Goal: Task Accomplishment & Management: Use online tool/utility

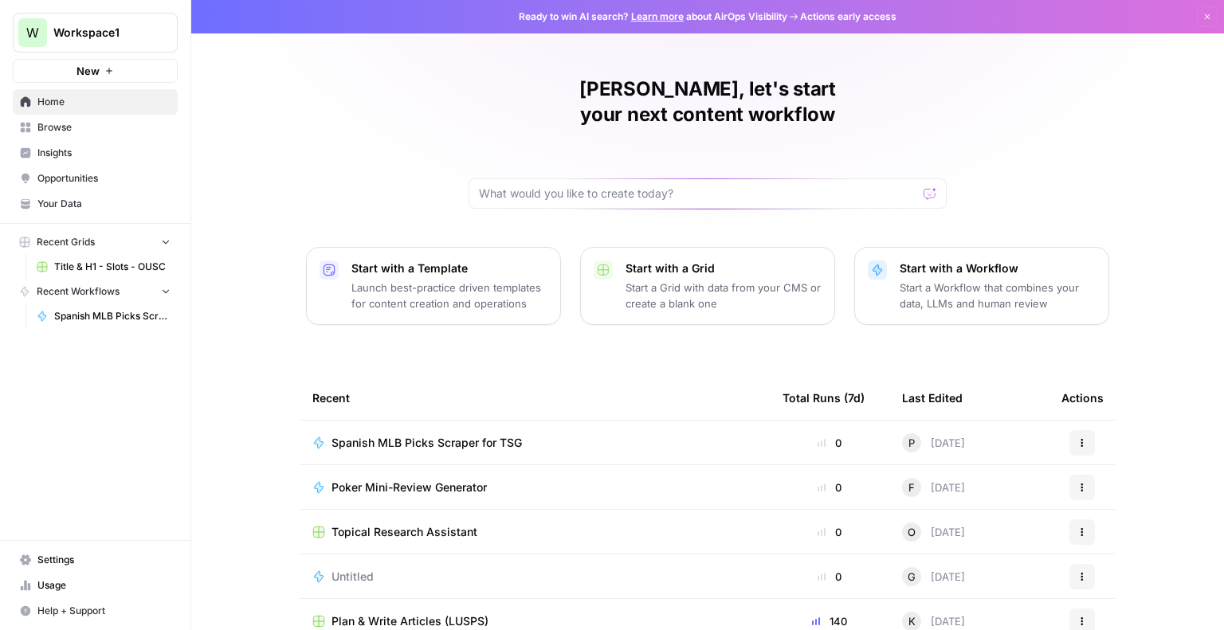
click at [489, 435] on span "Spanish MLB Picks Scraper for TSG" at bounding box center [427, 443] width 191 height 16
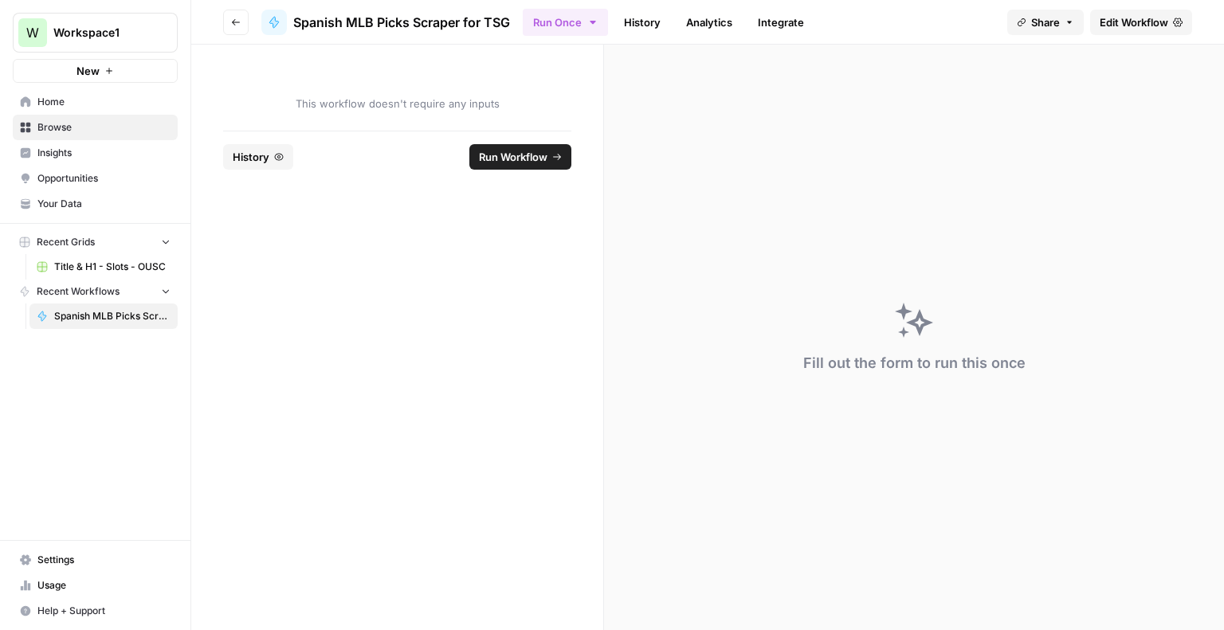
click at [512, 165] on button "Run Workflow" at bounding box center [520, 157] width 102 height 26
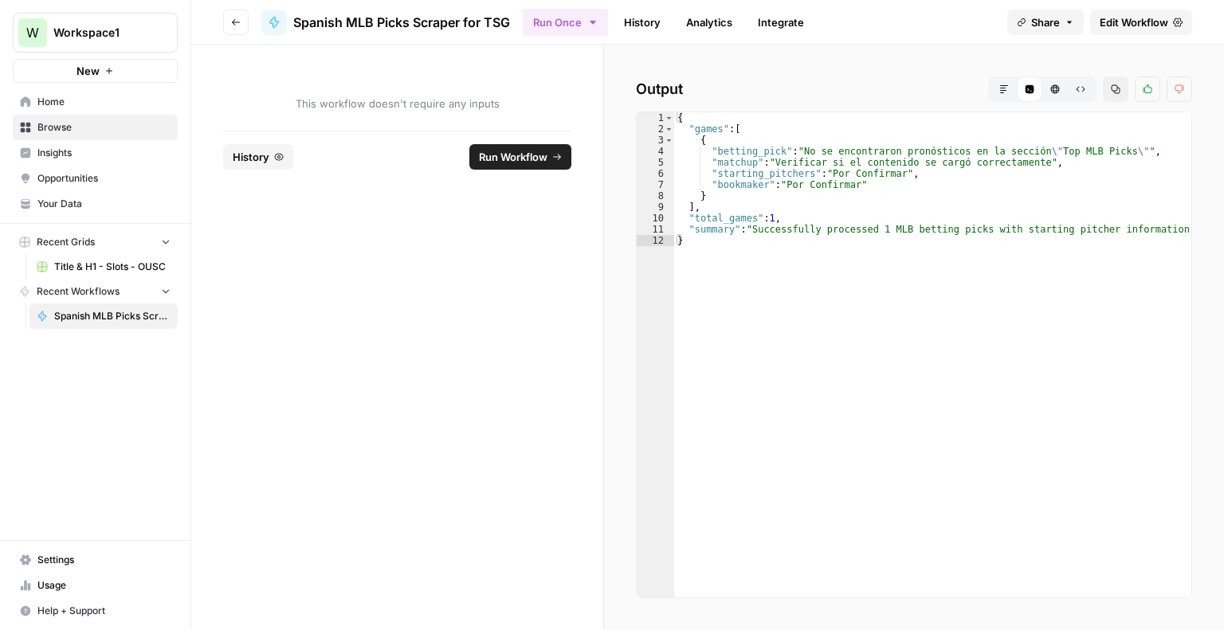
type textarea "*"
click at [841, 399] on div "{ "games" : [ { "betting_pick" : "No se encontraron pronósticos en la sección \…" at bounding box center [932, 366] width 517 height 509
click at [1114, 18] on span "Edit Workflow" at bounding box center [1134, 22] width 69 height 16
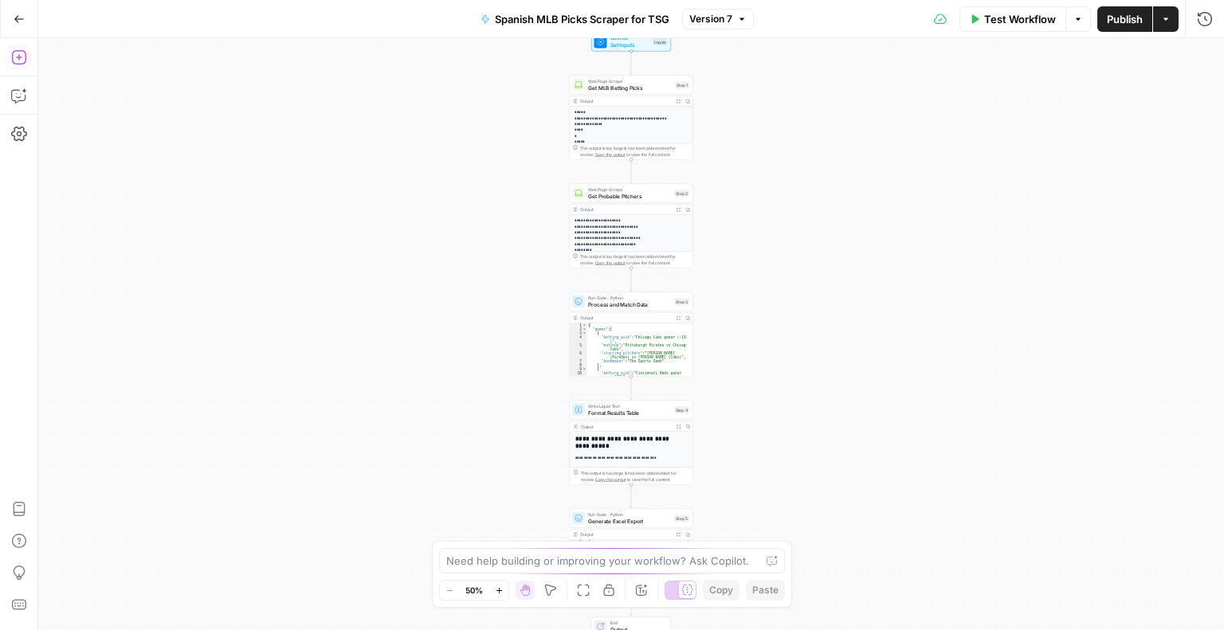
click at [17, 57] on icon "button" at bounding box center [18, 57] width 14 height 14
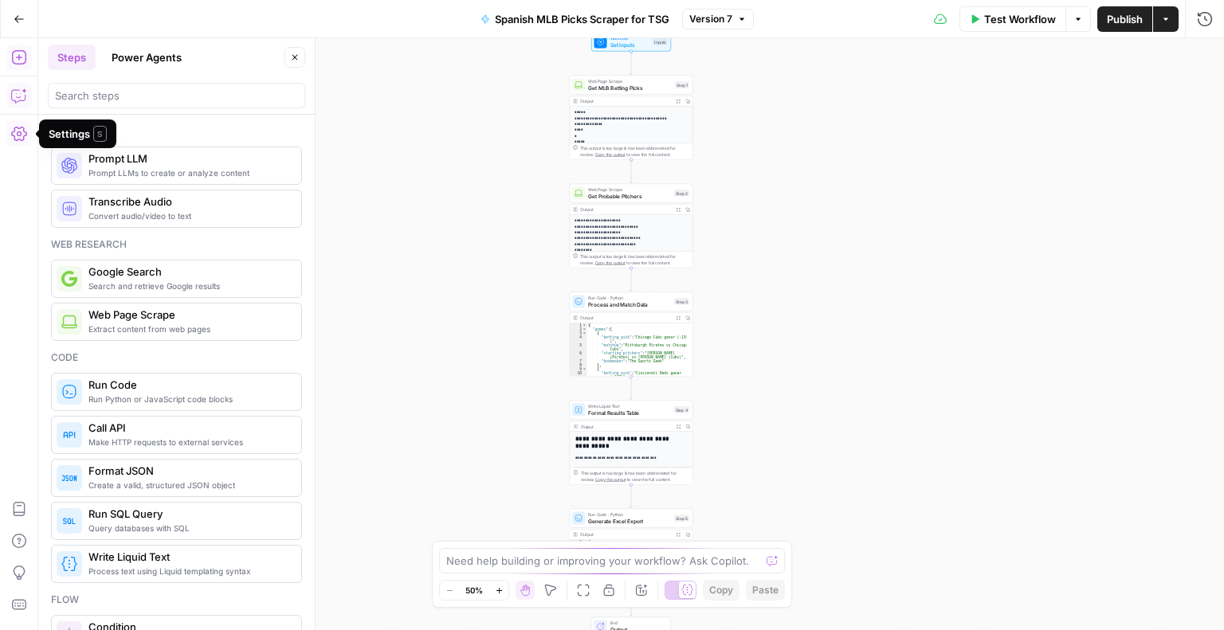
click at [13, 92] on icon "button" at bounding box center [19, 96] width 16 height 16
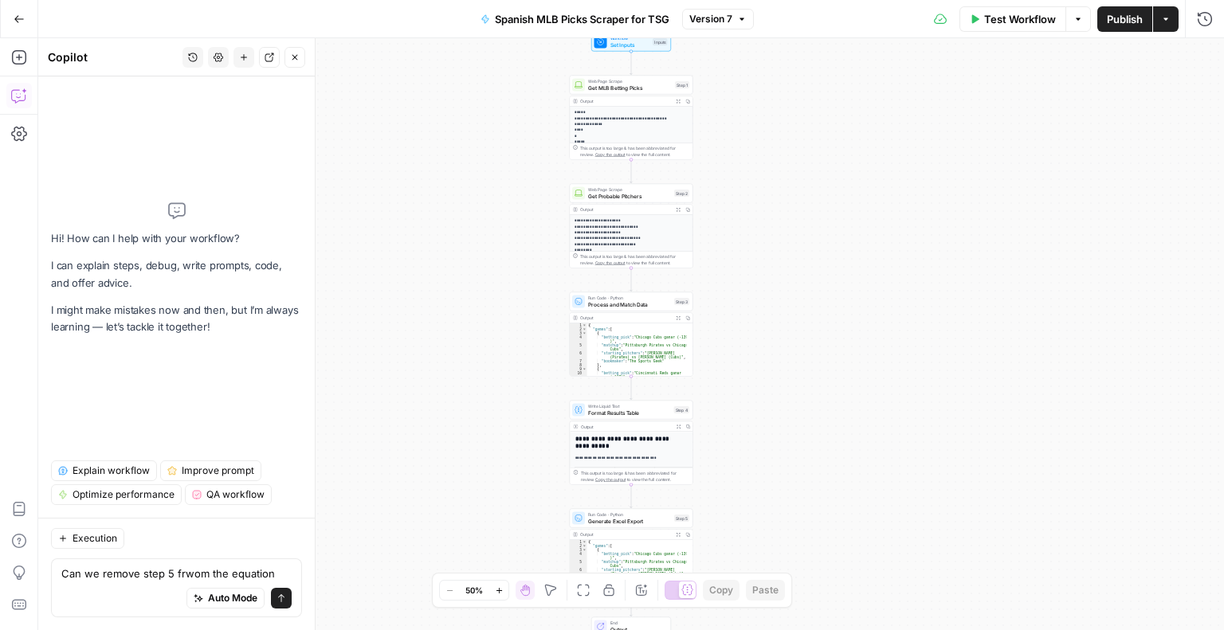
click at [191, 572] on textarea "Can we remove step 5 frwom the equation" at bounding box center [176, 574] width 230 height 16
type textarea "Can we remove step 5 from the equation"
click at [997, 24] on span "Test Workflow" at bounding box center [1020, 19] width 72 height 16
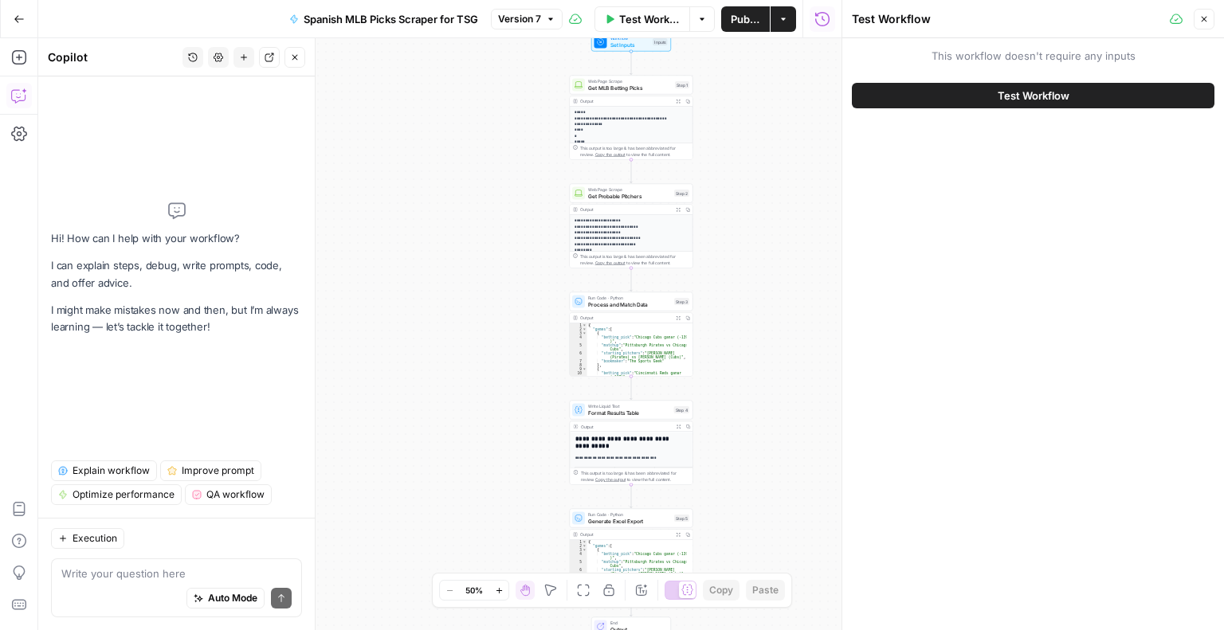
click at [1077, 85] on button "Test Workflow" at bounding box center [1033, 96] width 363 height 26
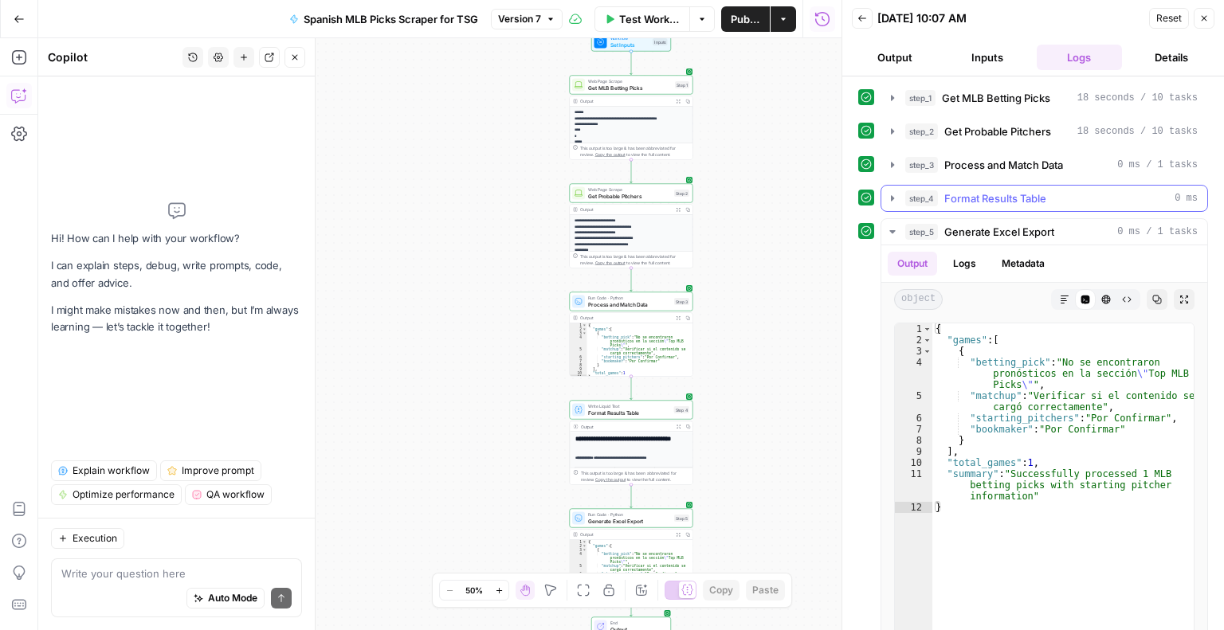
click at [888, 194] on icon "button" at bounding box center [892, 198] width 13 height 13
